Goal: Navigation & Orientation: Find specific page/section

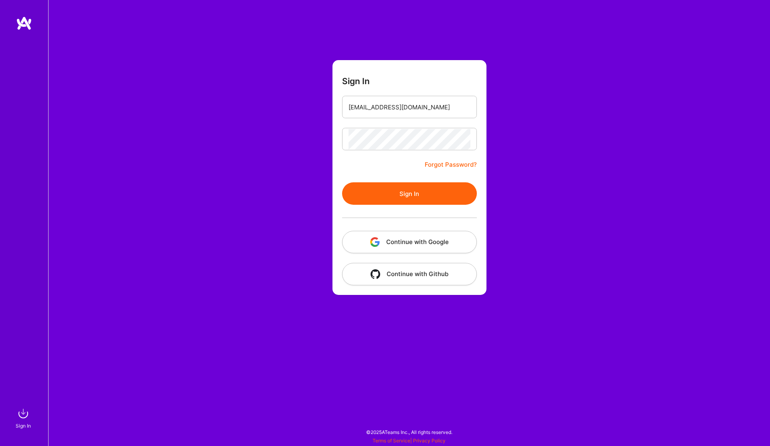
click at [403, 192] on button "Sign In" at bounding box center [409, 194] width 135 height 22
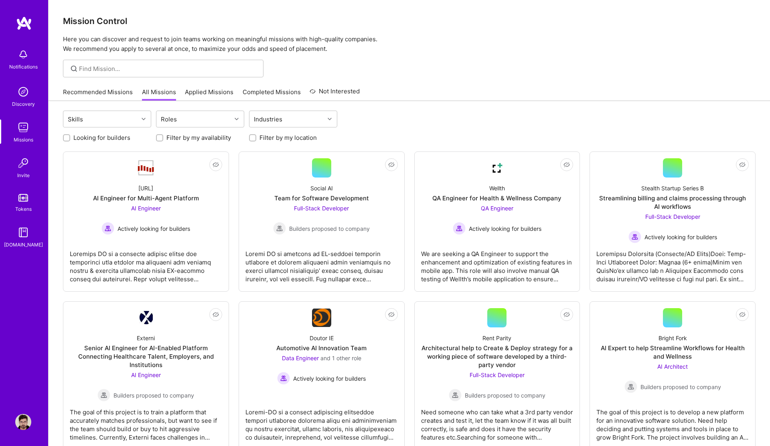
click at [98, 92] on link "Recommended Missions" at bounding box center [98, 94] width 70 height 13
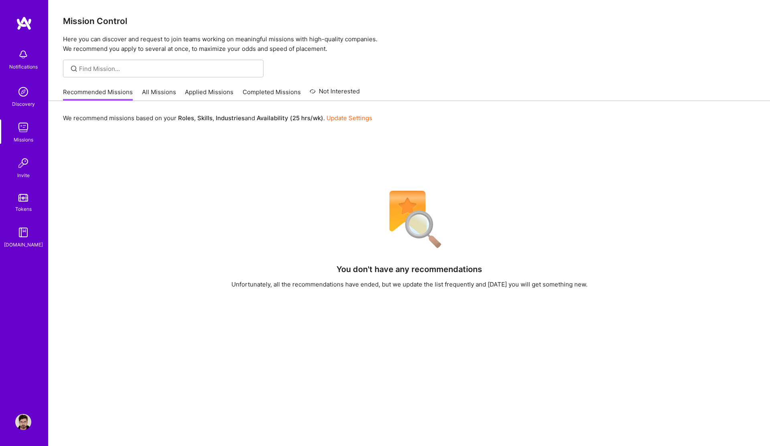
click at [158, 92] on link "All Missions" at bounding box center [159, 94] width 34 height 13
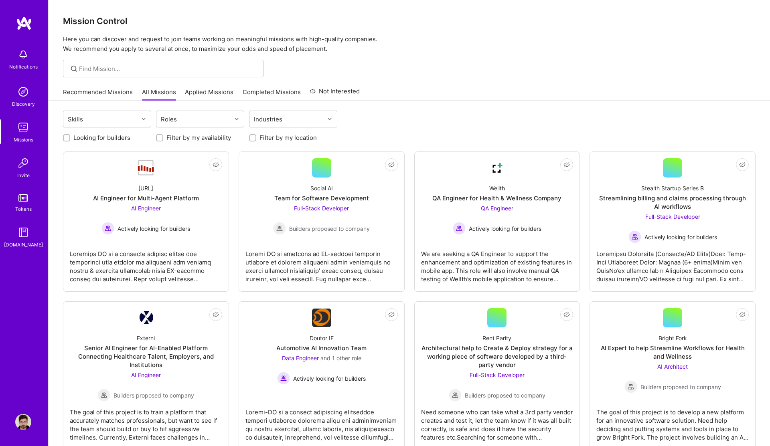
click at [109, 95] on link "Recommended Missions" at bounding box center [98, 94] width 70 height 13
